Goal: Task Accomplishment & Management: Manage account settings

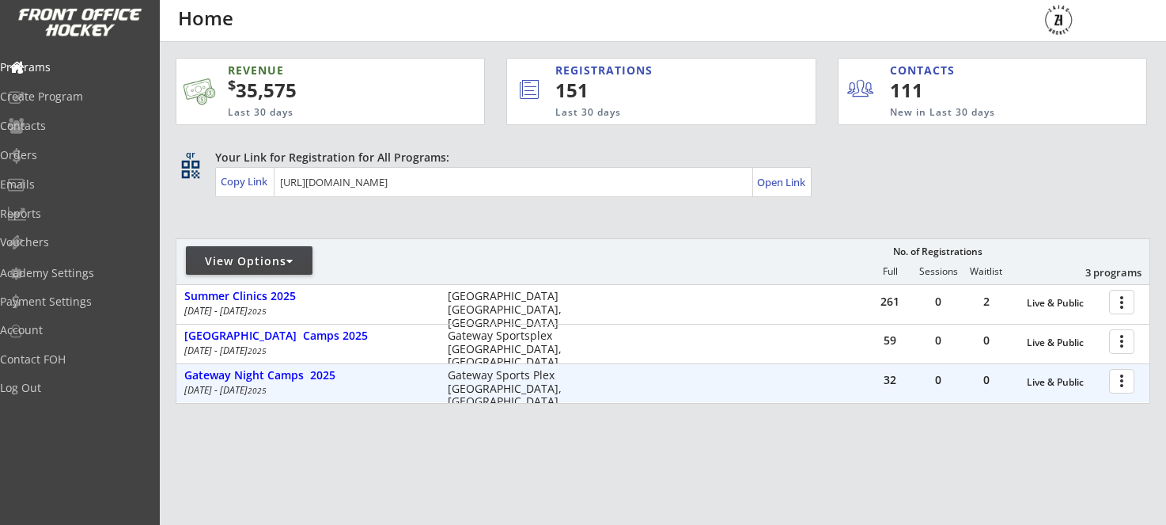
scroll to position [0, 1]
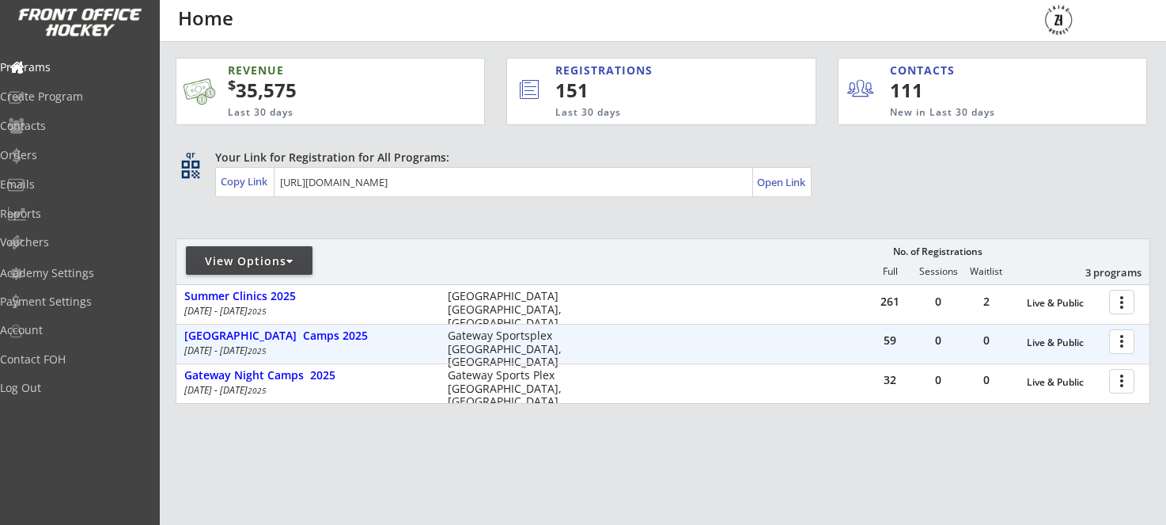
click at [1128, 339] on div at bounding box center [1125, 341] width 28 height 28
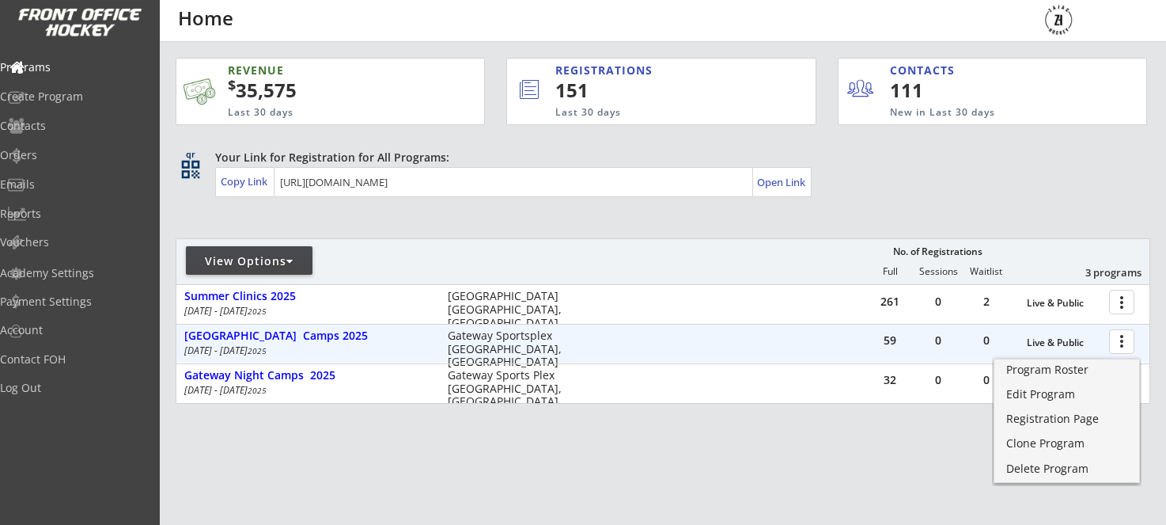
scroll to position [0, 0]
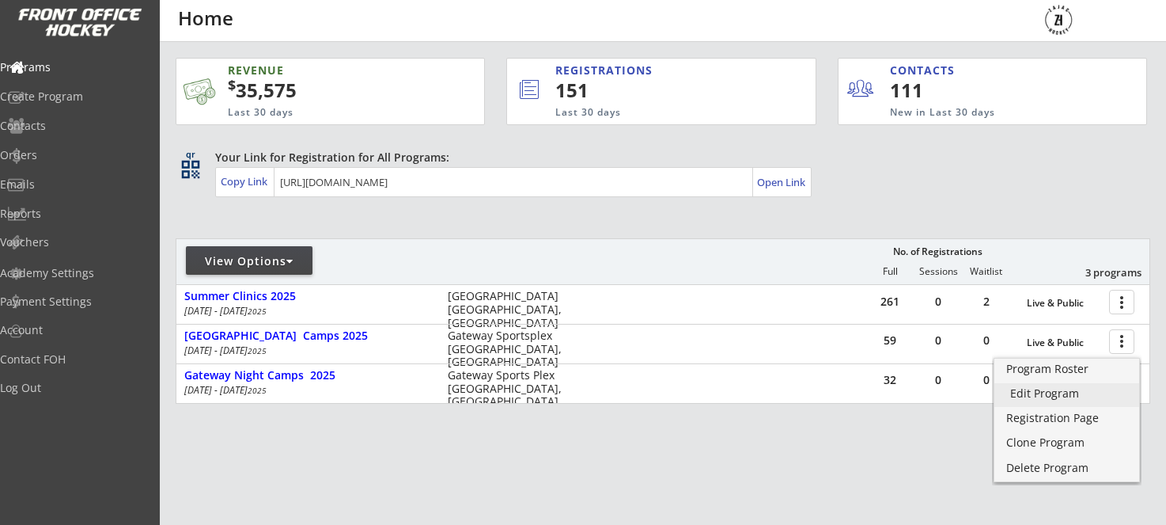
drag, startPoint x: 1049, startPoint y: 393, endPoint x: 819, endPoint y: 376, distance: 230.2
click at [1047, 393] on div "Edit Program" at bounding box center [1067, 393] width 113 height 11
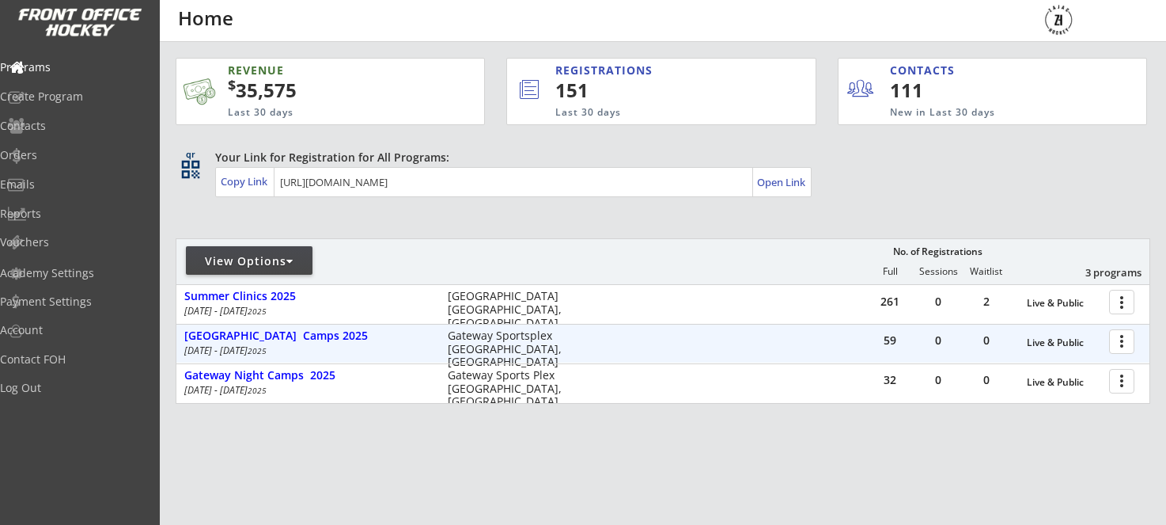
click at [1120, 337] on div at bounding box center [1125, 341] width 28 height 28
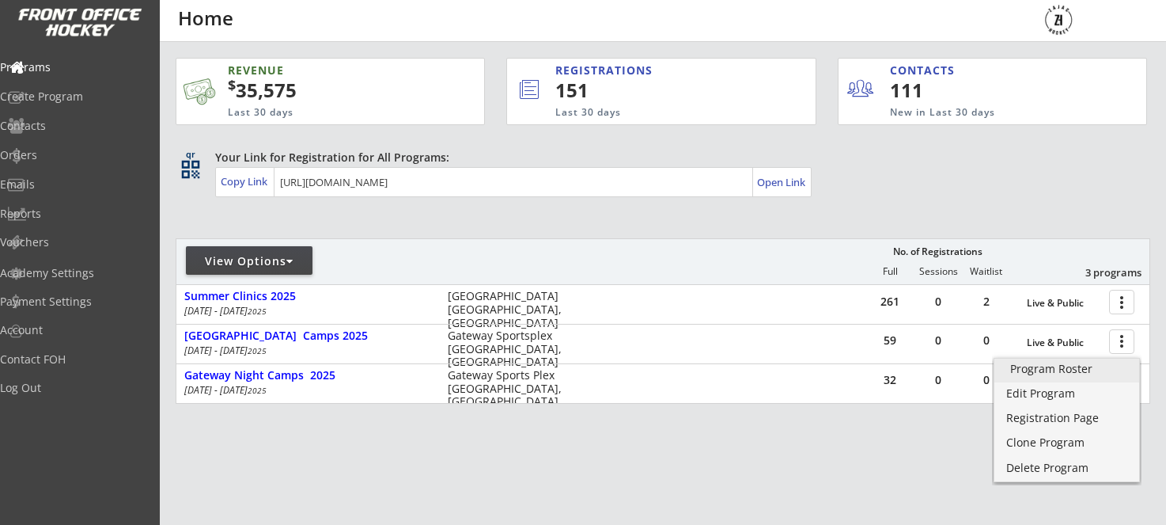
drag, startPoint x: 1073, startPoint y: 368, endPoint x: 449, endPoint y: 320, distance: 626.2
click at [1072, 368] on div "Program Roster" at bounding box center [1067, 368] width 113 height 11
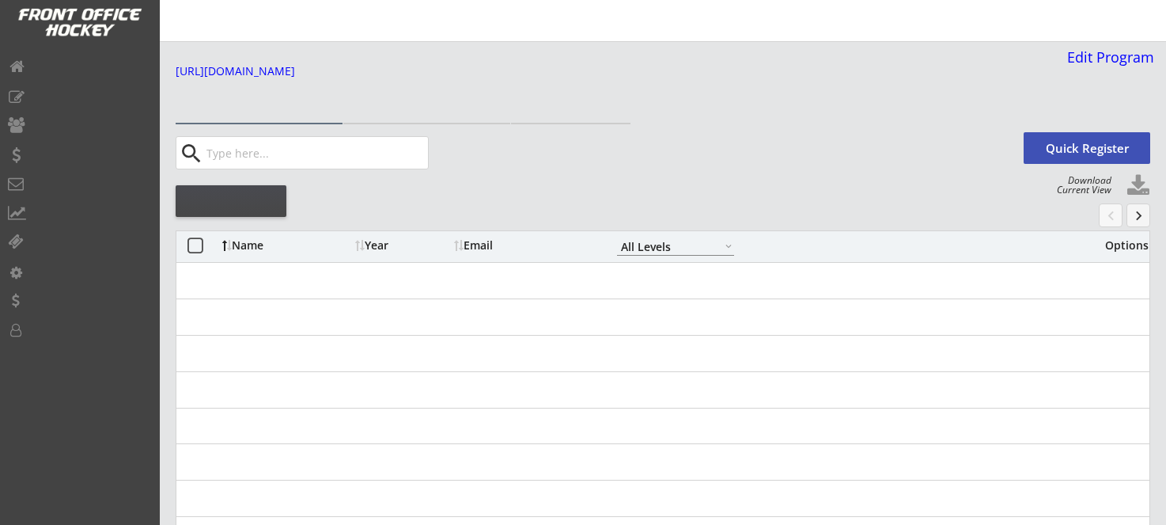
select select ""All Levels""
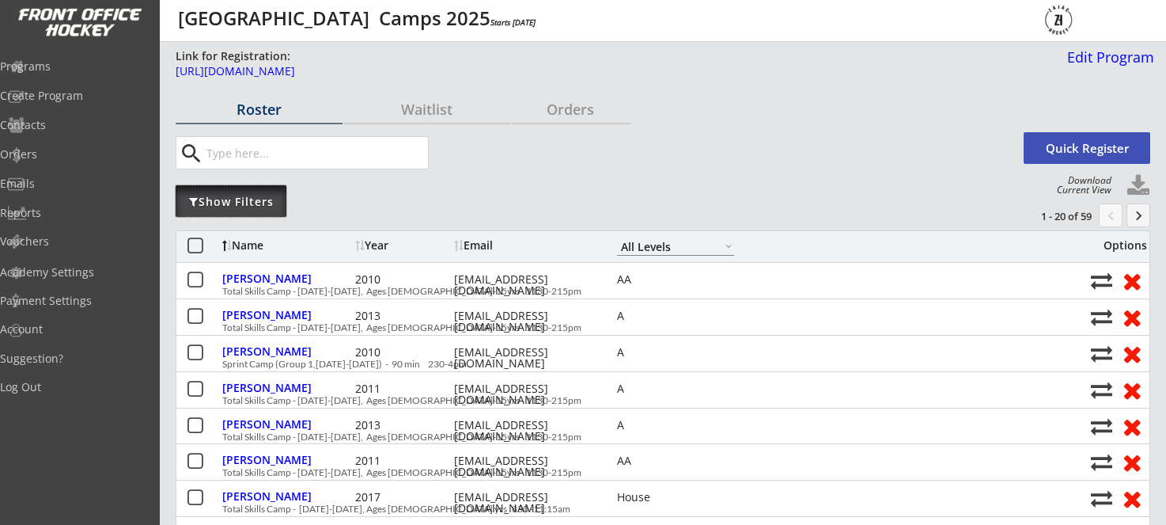
drag, startPoint x: 244, startPoint y: 203, endPoint x: 255, endPoint y: 203, distance: 11.1
click at [244, 203] on div "Show Filters" at bounding box center [231, 202] width 111 height 16
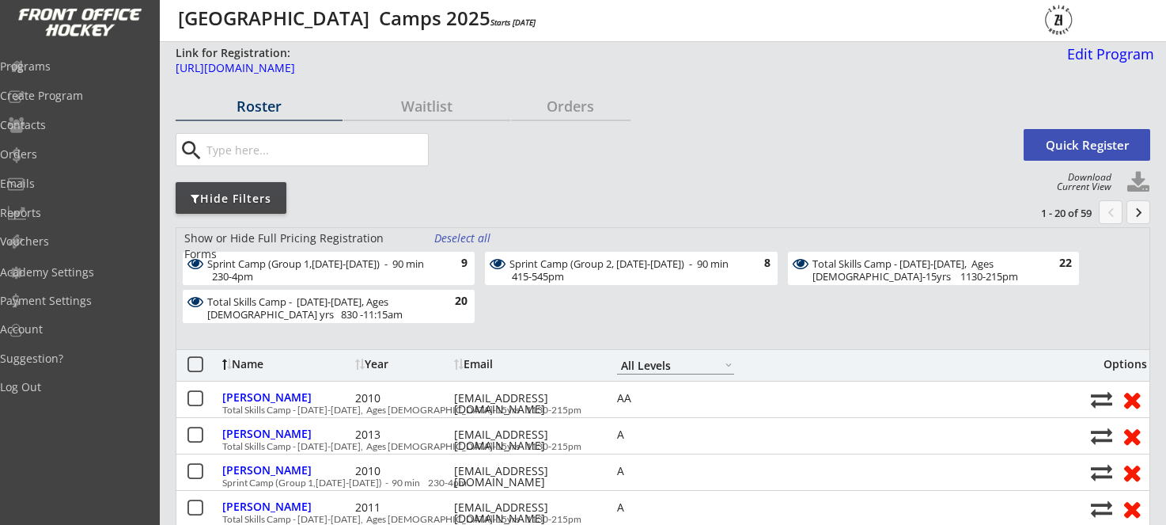
scroll to position [4, 0]
